Goal: Task Accomplishment & Management: Manage account settings

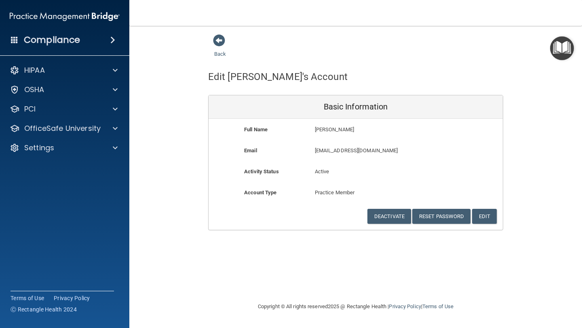
click at [72, 14] on img at bounding box center [65, 16] width 110 height 16
click at [43, 40] on h4 "Compliance" at bounding box center [52, 39] width 56 height 11
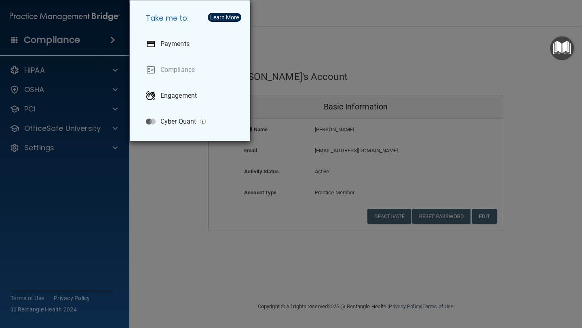
click at [296, 67] on div "Take me to: Payments Compliance Engagement Cyber Quant" at bounding box center [291, 164] width 582 height 328
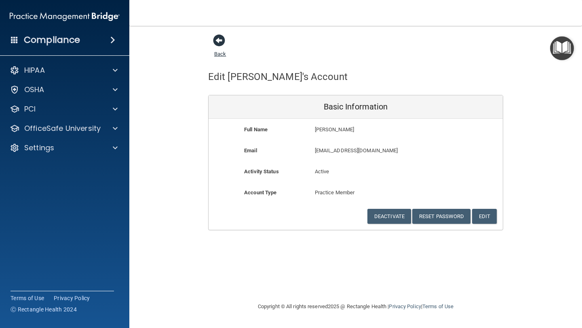
click at [222, 40] on span at bounding box center [219, 40] width 12 height 12
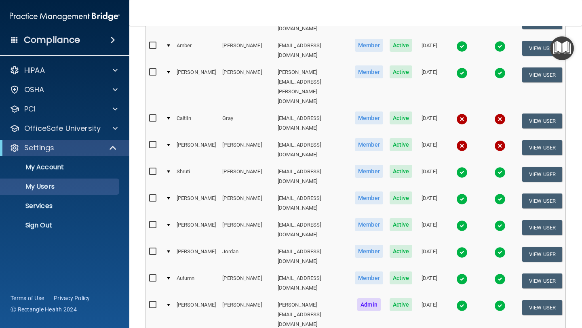
scroll to position [380, 0]
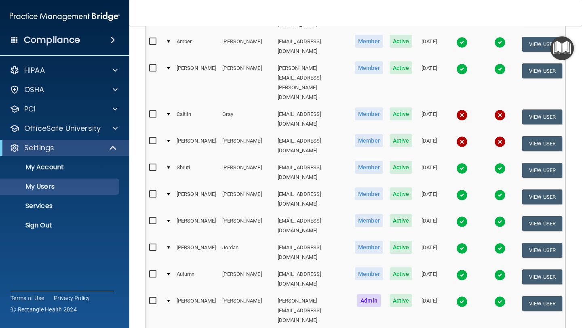
select select "29"
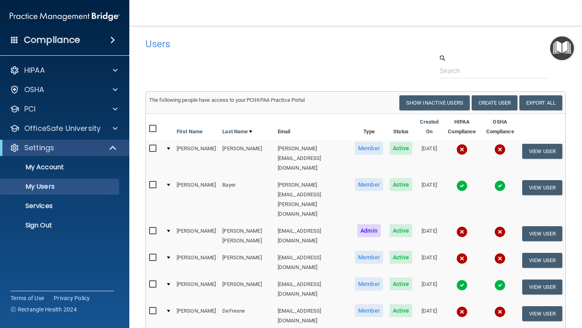
click at [155, 148] on input "checkbox" at bounding box center [153, 148] width 9 height 6
checkbox input "true"
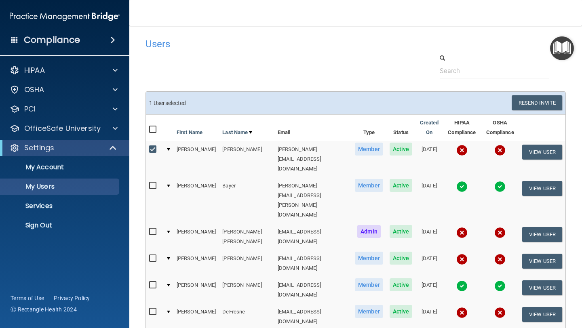
click at [152, 255] on input "checkbox" at bounding box center [153, 258] width 9 height 6
checkbox input "true"
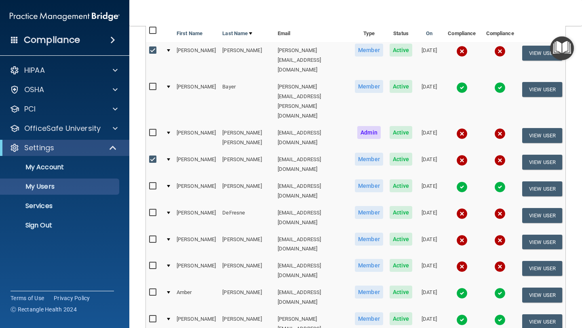
scroll to position [102, 0]
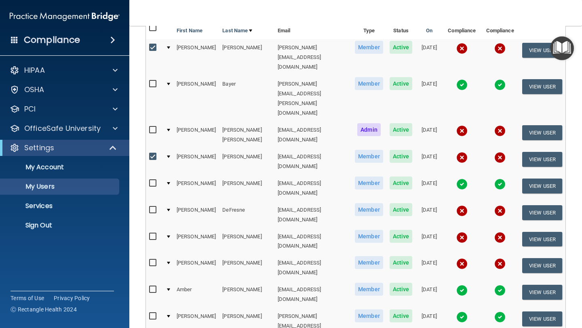
click at [151, 207] on input "checkbox" at bounding box center [153, 210] width 9 height 6
checkbox input "true"
click at [153, 260] on input "checkbox" at bounding box center [153, 263] width 9 height 6
checkbox input "true"
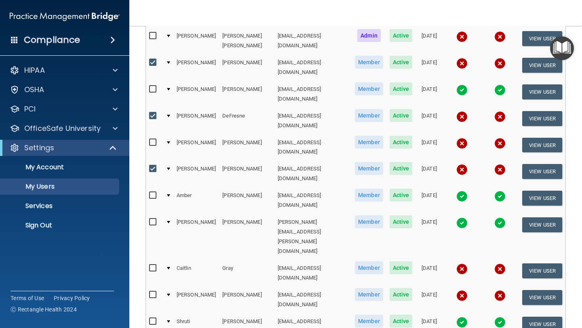
scroll to position [196, 0]
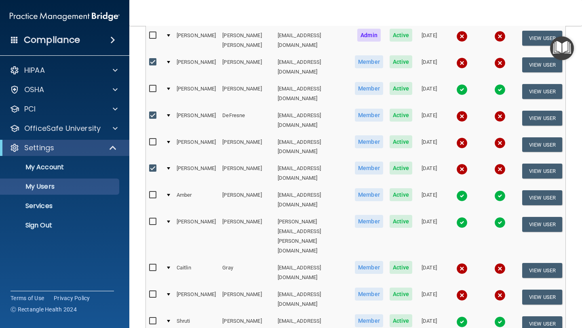
click at [154, 265] on input "checkbox" at bounding box center [153, 268] width 9 height 6
checkbox input "true"
click at [156, 291] on input "checkbox" at bounding box center [153, 294] width 9 height 6
checkbox input "true"
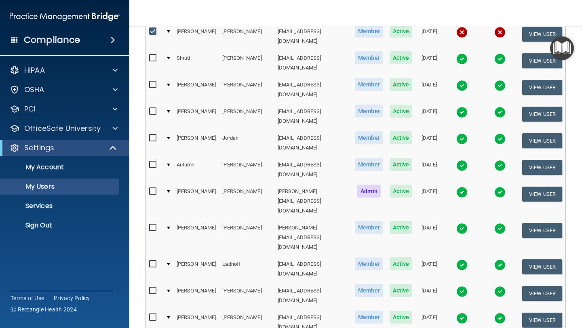
scroll to position [460, 0]
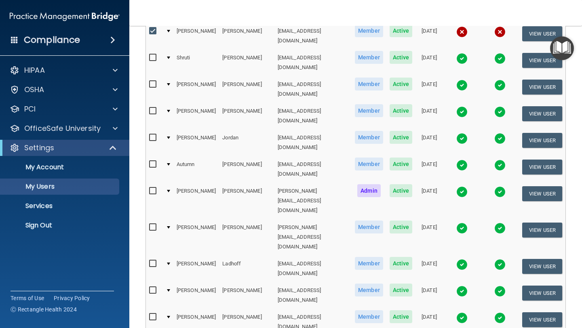
checkbox input "true"
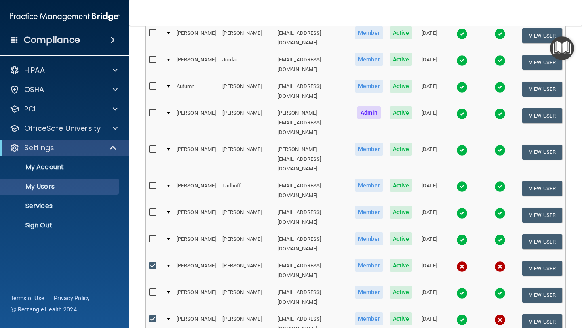
scroll to position [550, 0]
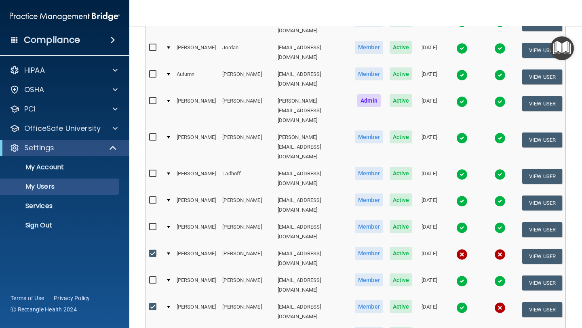
checkbox input "true"
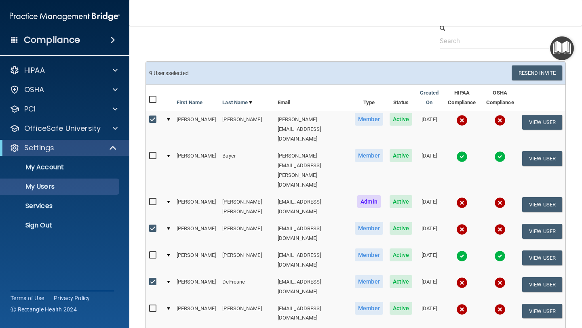
scroll to position [27, 0]
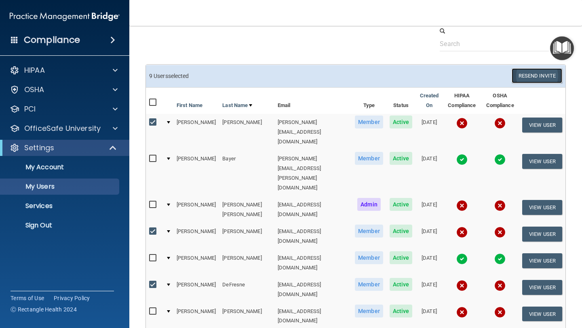
click at [538, 74] on button "Resend Invite" at bounding box center [536, 75] width 50 height 15
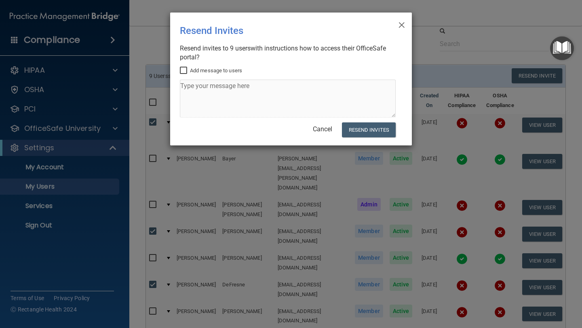
click at [183, 70] on input "Add message to users" at bounding box center [184, 70] width 9 height 6
checkbox input "true"
click at [189, 88] on textarea at bounding box center [288, 99] width 216 height 38
click at [275, 84] on textarea "Hello Team members, you are reciving this message becaus your" at bounding box center [288, 99] width 216 height 38
click at [357, 84] on textarea "Hello Team members, you are receiving this message becaus your" at bounding box center [288, 99] width 216 height 38
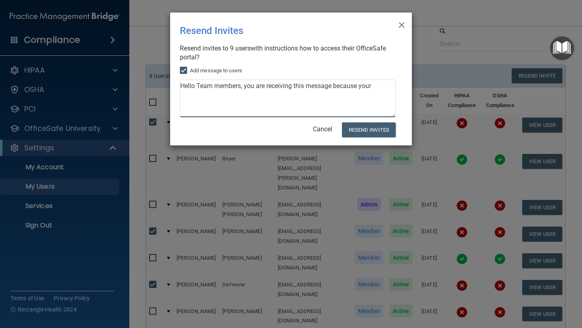
click at [385, 90] on textarea "Hello Team members, you are receiving this message because your" at bounding box center [288, 99] width 216 height 38
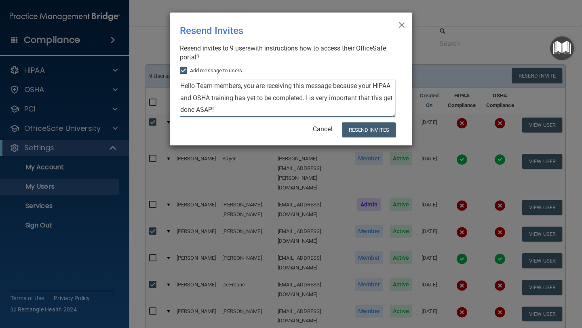
click at [308, 98] on textarea "Hello Team members, you are receiving this message because your HIPAA and OSHA …" at bounding box center [288, 99] width 216 height 38
click at [246, 110] on textarea "Hello Team members, you are receiving this message because your HIPAA and OSHA …" at bounding box center [288, 99] width 216 height 38
type textarea "Hello Team members, you are receiving this message because your HIPAA and OSHA …"
click at [359, 129] on button "Resend Invites" at bounding box center [369, 129] width 54 height 15
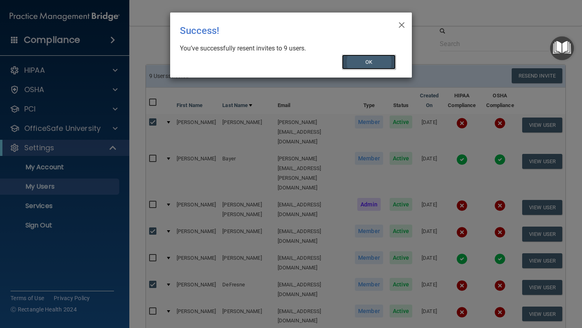
click at [365, 61] on button "OK" at bounding box center [369, 62] width 54 height 15
